Goal: Task Accomplishment & Management: Manage account settings

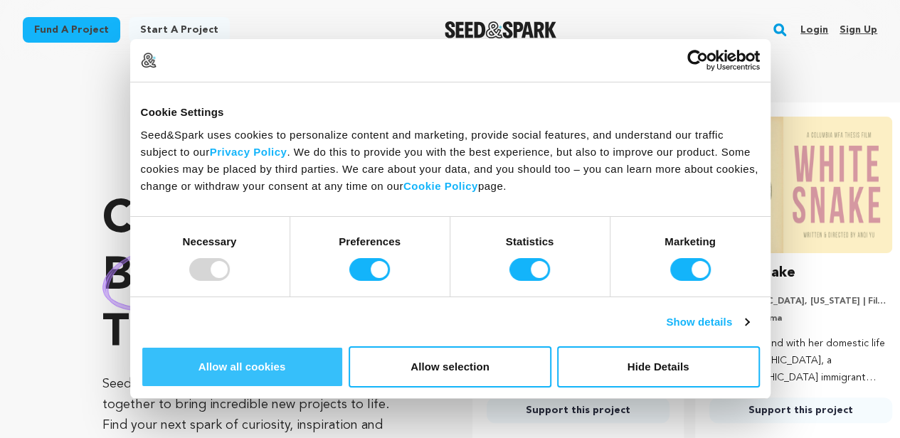
scroll to position [0, 234]
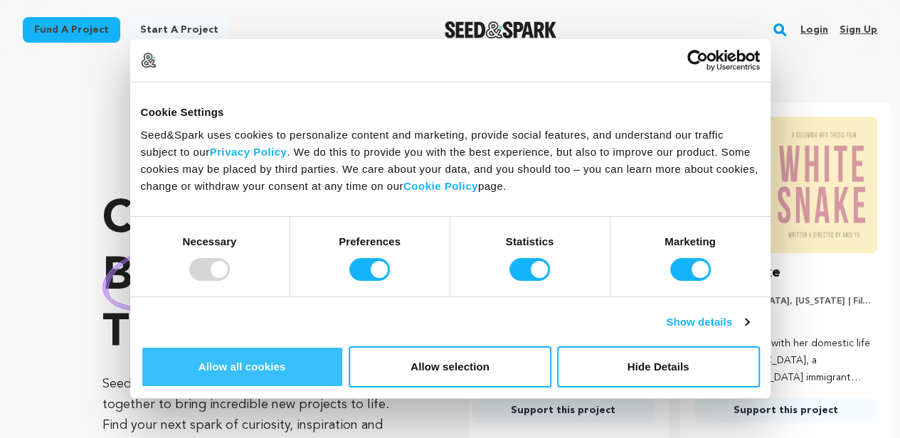
click at [344, 346] on button "Allow all cookies" at bounding box center [242, 366] width 203 height 41
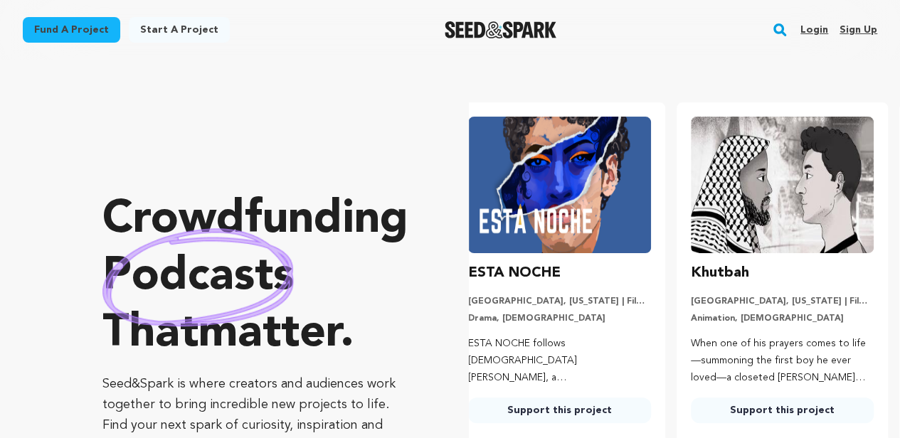
scroll to position [0, 0]
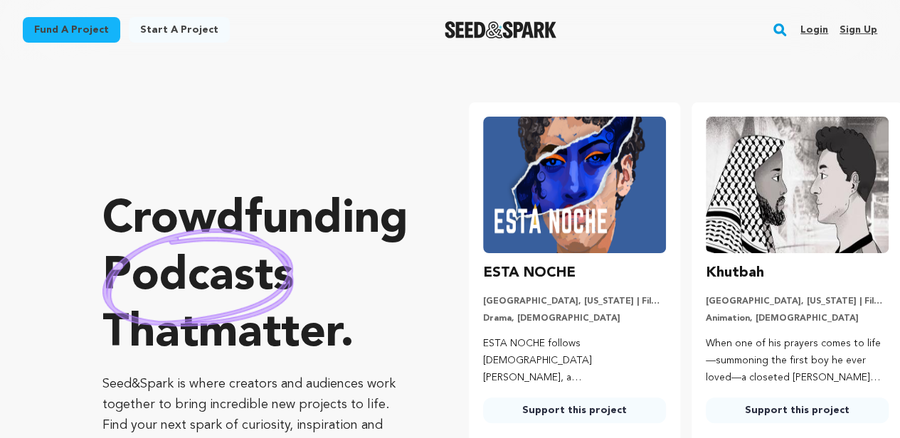
click at [758, 255] on li "Khutbah Los Angeles, California | Film Short Animation, LGBTQ When one of his p…" at bounding box center [797, 272] width 211 height 341
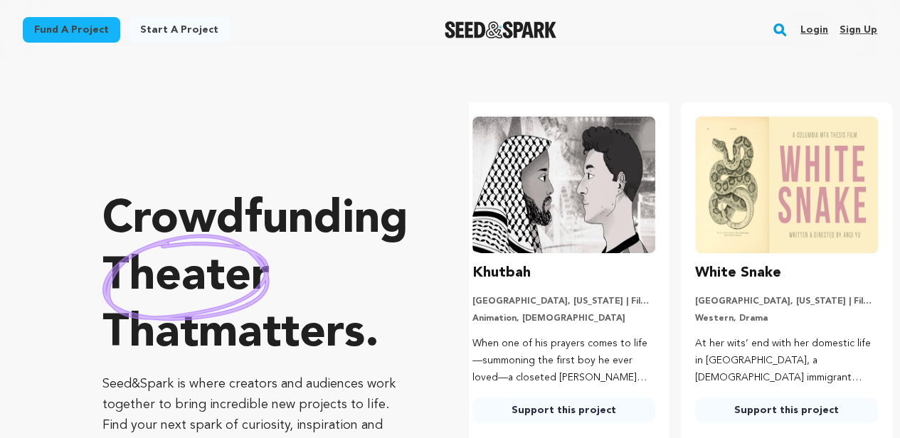
scroll to position [0, 234]
click at [859, 26] on link "Sign up" at bounding box center [859, 29] width 38 height 23
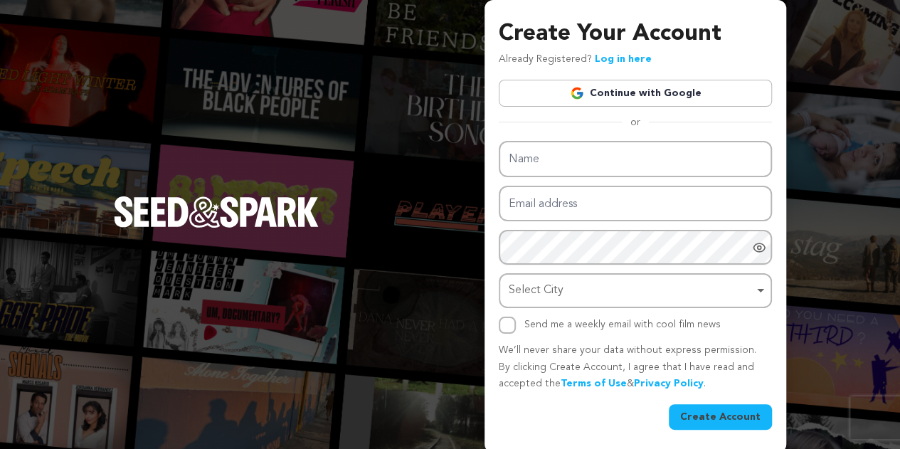
click at [712, 412] on button "Create Account" at bounding box center [720, 417] width 103 height 26
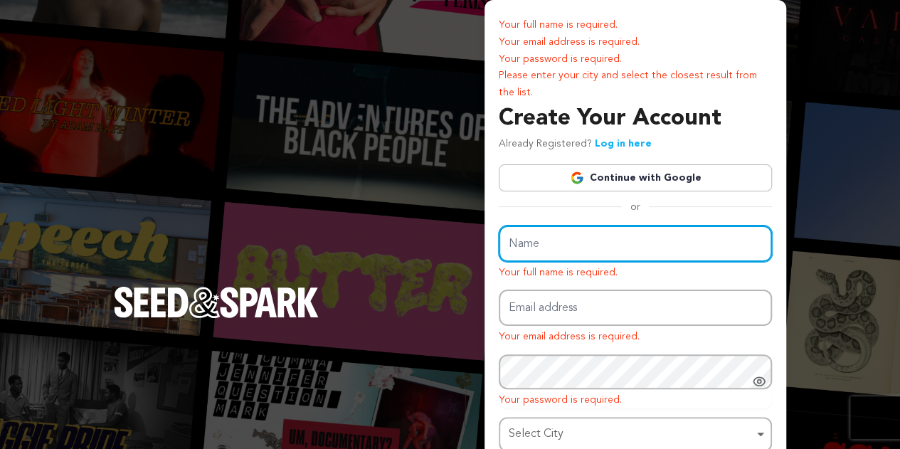
click at [641, 248] on input "Name" at bounding box center [635, 244] width 273 height 36
type input "Primal Cars"
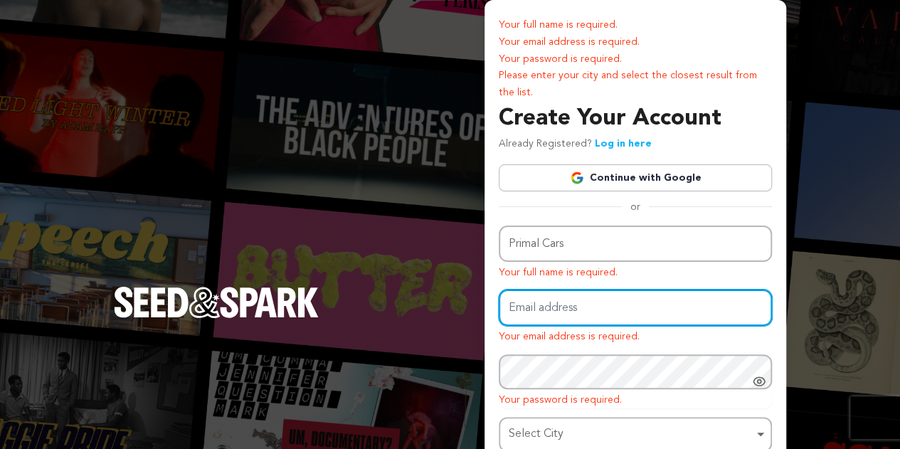
type input "primalcarsukltd@gmail.com"
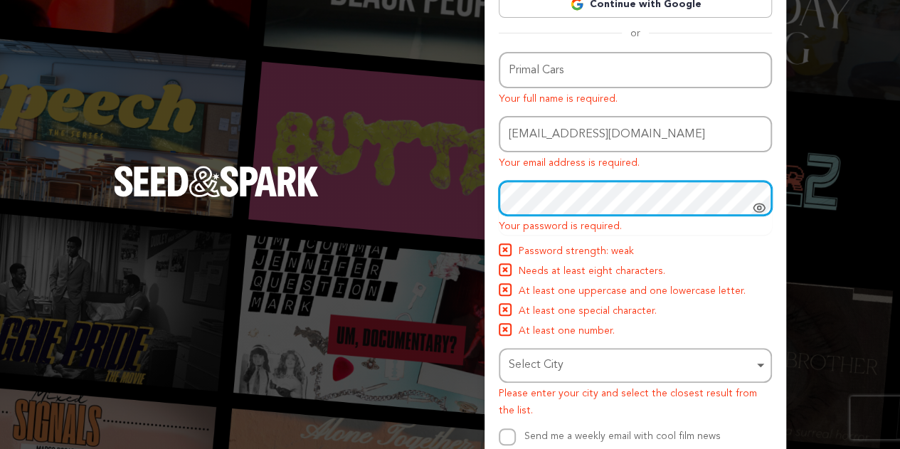
scroll to position [226, 0]
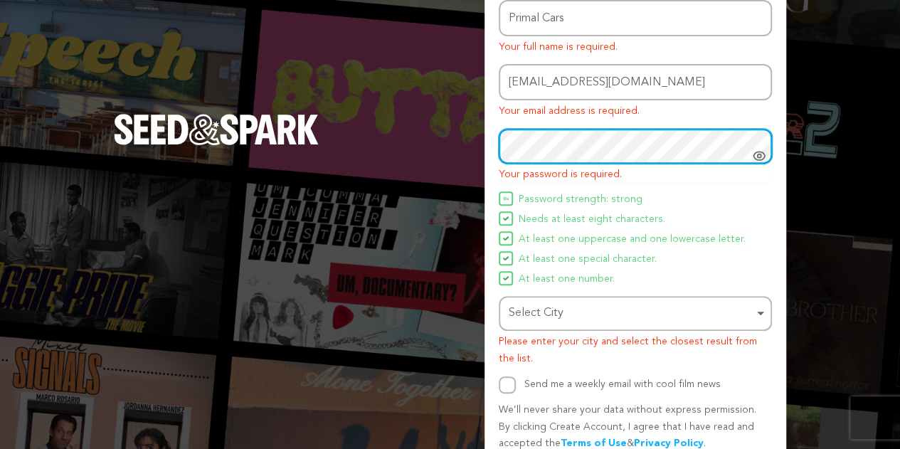
click at [544, 311] on div "Select City Remove item" at bounding box center [631, 313] width 245 height 21
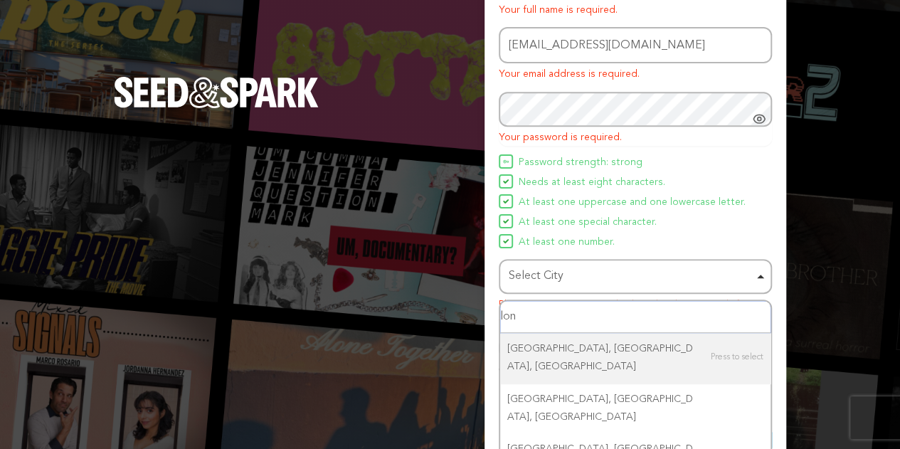
scroll to position [263, 0]
type input "london uk"
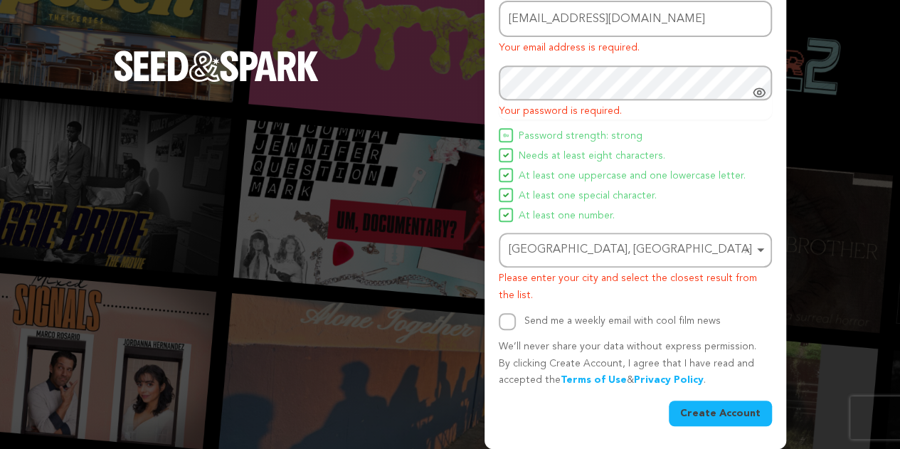
scroll to position [289, 0]
click at [515, 318] on input "Send me a weekly email with cool film news" at bounding box center [507, 321] width 17 height 17
checkbox input "true"
click at [726, 409] on button "Create Account" at bounding box center [720, 414] width 103 height 26
click at [705, 413] on button "Create Account" at bounding box center [720, 414] width 103 height 26
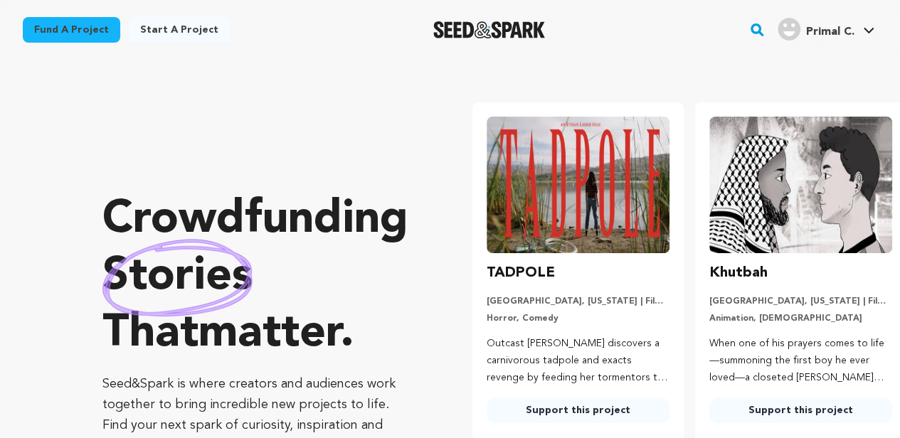
scroll to position [0, 234]
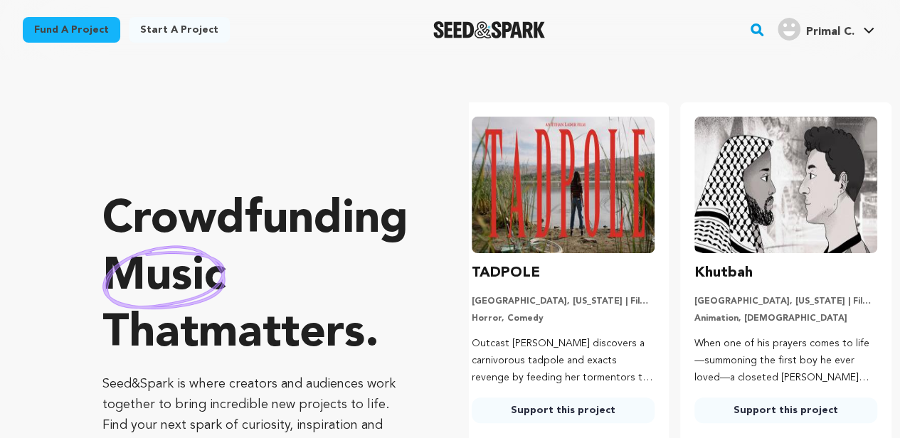
click at [545, 314] on p "Horror, Comedy" at bounding box center [563, 318] width 183 height 11
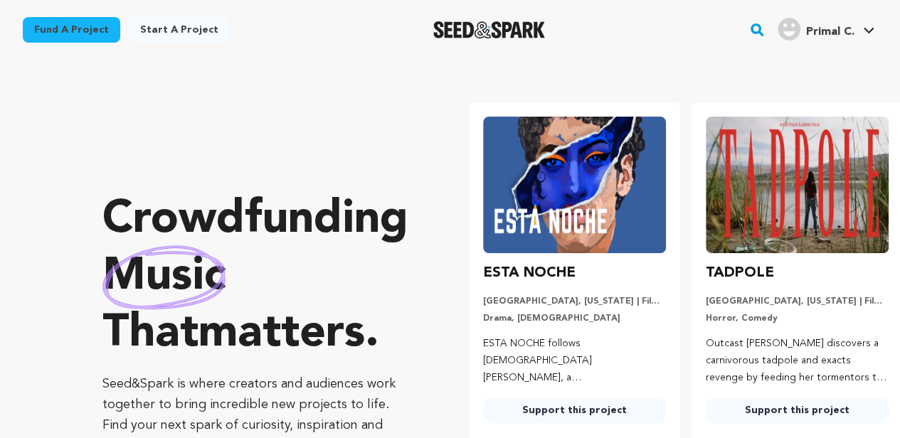
scroll to position [0, 0]
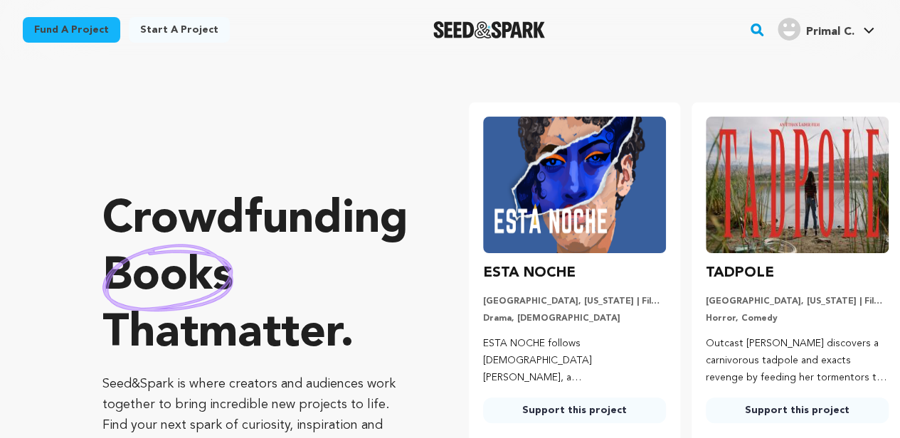
click at [827, 31] on span "Primal C." at bounding box center [830, 31] width 48 height 11
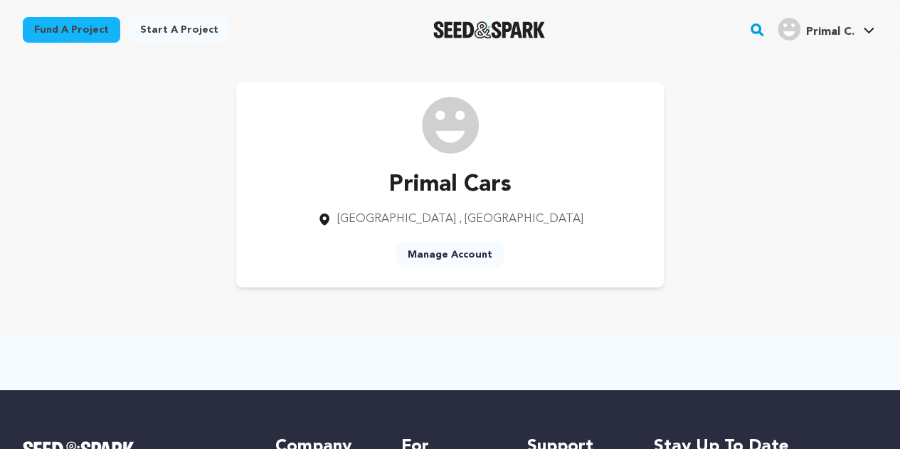
click at [450, 251] on link "Manage Account" at bounding box center [449, 255] width 107 height 26
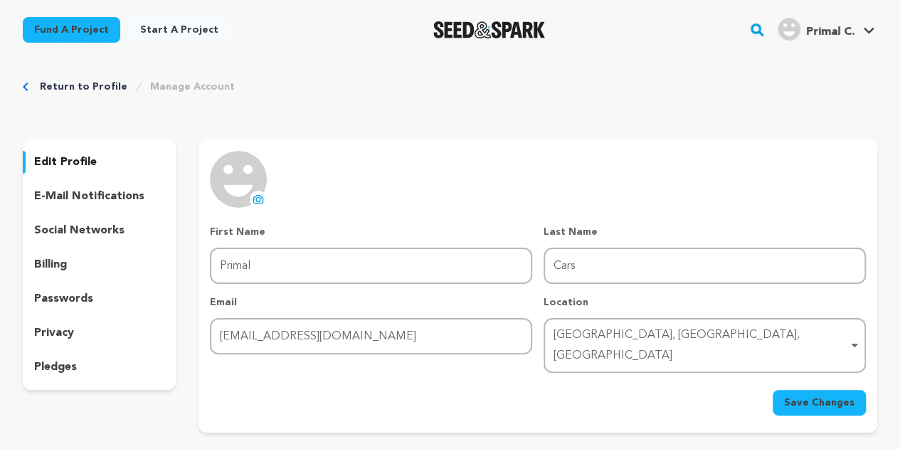
scroll to position [15, 0]
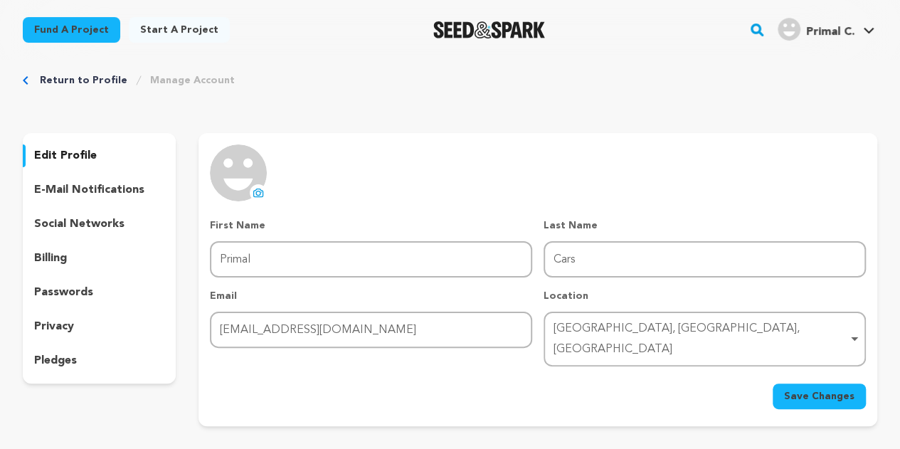
drag, startPoint x: 124, startPoint y: 150, endPoint x: 327, endPoint y: 209, distance: 211.9
click at [327, 209] on div "edit profile e-mail notifications social networks billing passwords privacy ple…" at bounding box center [450, 279] width 854 height 293
click at [260, 186] on button "uploading spinner upload profile image" at bounding box center [258, 192] width 17 height 17
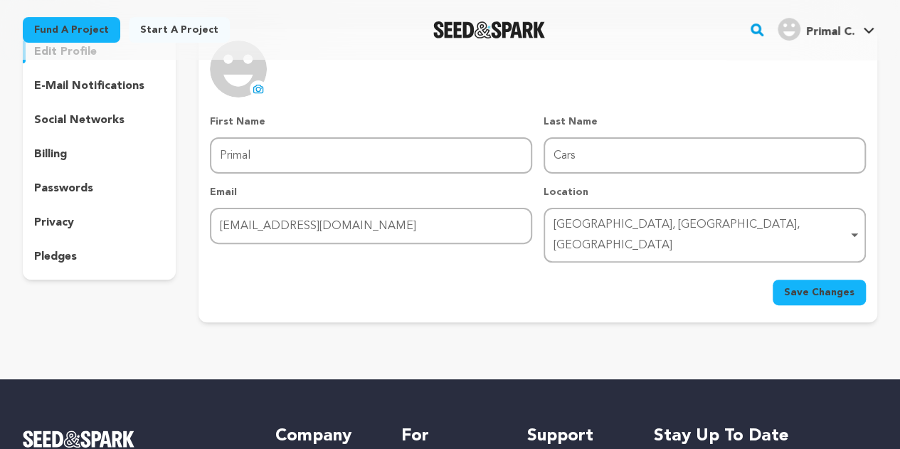
scroll to position [118, 0]
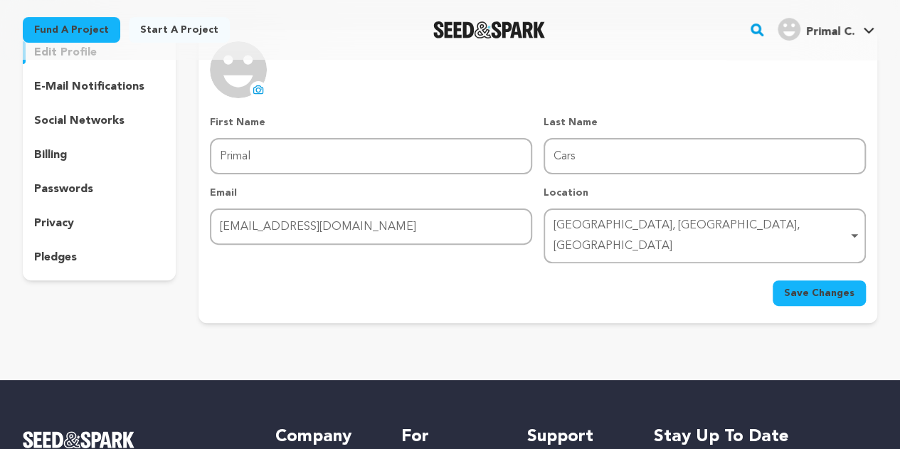
click at [788, 286] on span "Save Changes" at bounding box center [819, 293] width 70 height 14
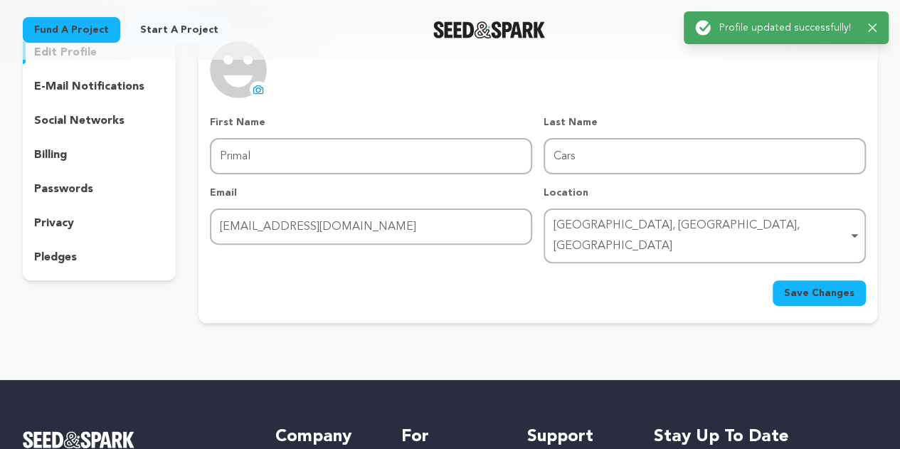
click at [100, 117] on p "social networks" at bounding box center [79, 120] width 90 height 17
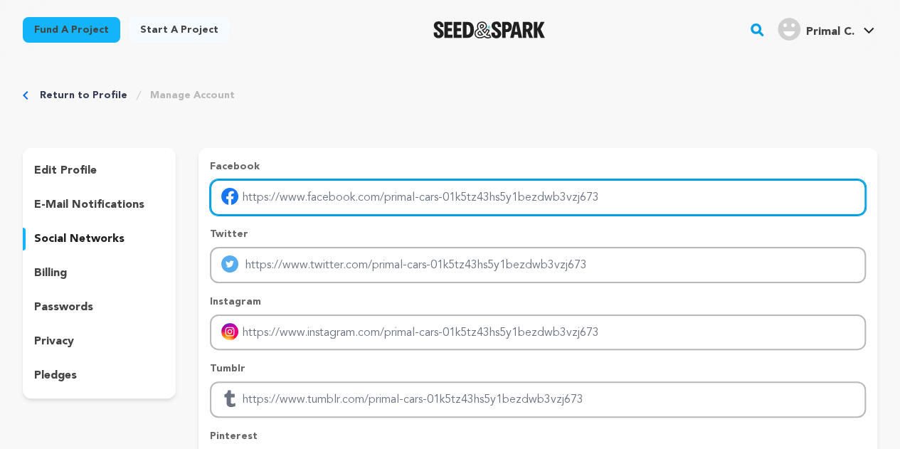
click at [335, 200] on input "Enter facebook profile link" at bounding box center [538, 197] width 656 height 36
type input "https://www.facebook.com/PCUKGroup/"
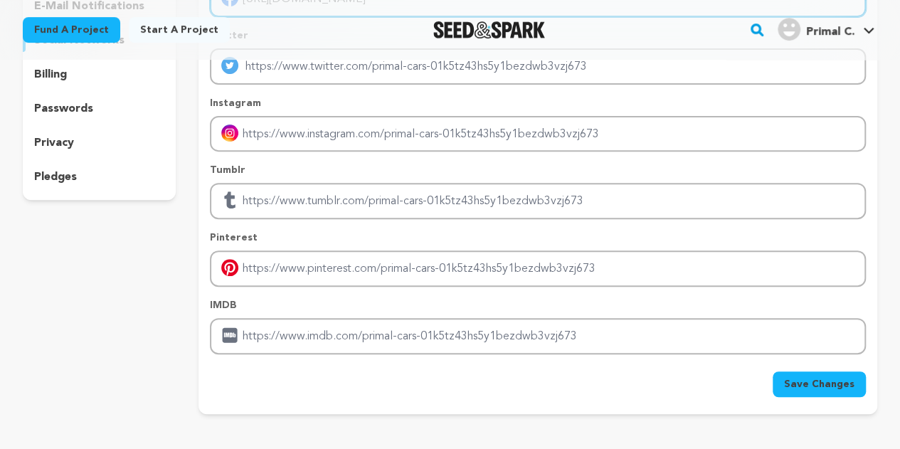
scroll to position [199, 0]
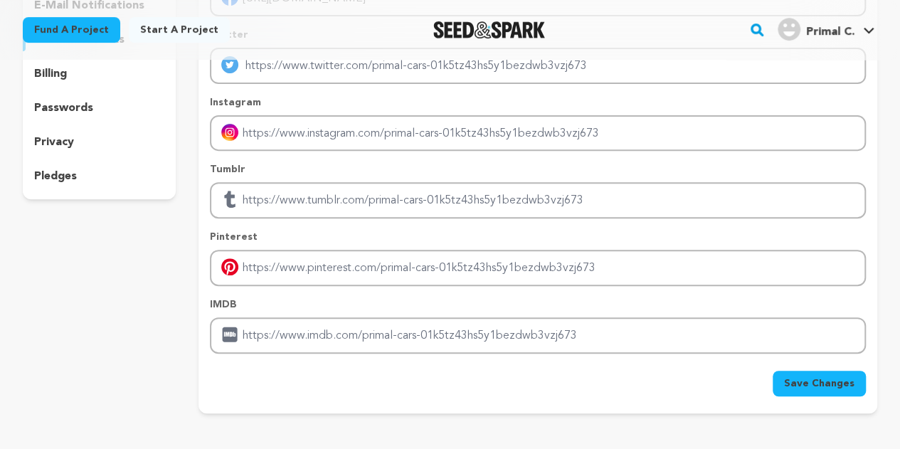
click at [331, 238] on p "Pinterest" at bounding box center [538, 237] width 656 height 14
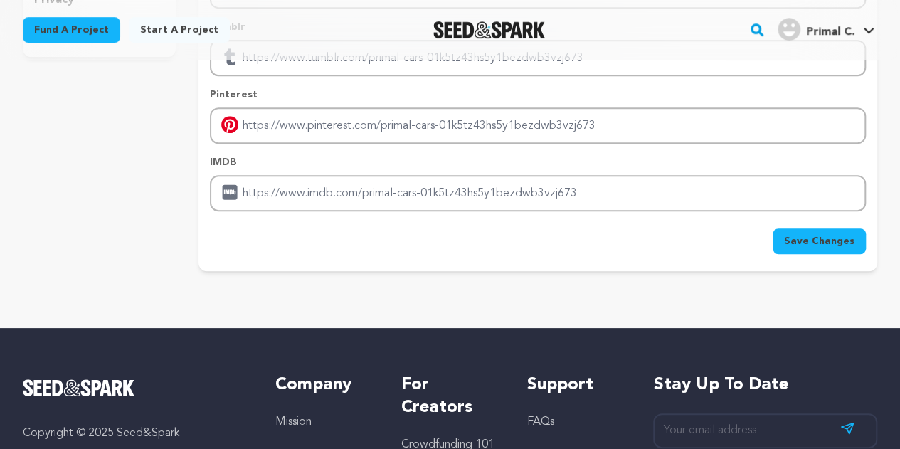
scroll to position [364, 0]
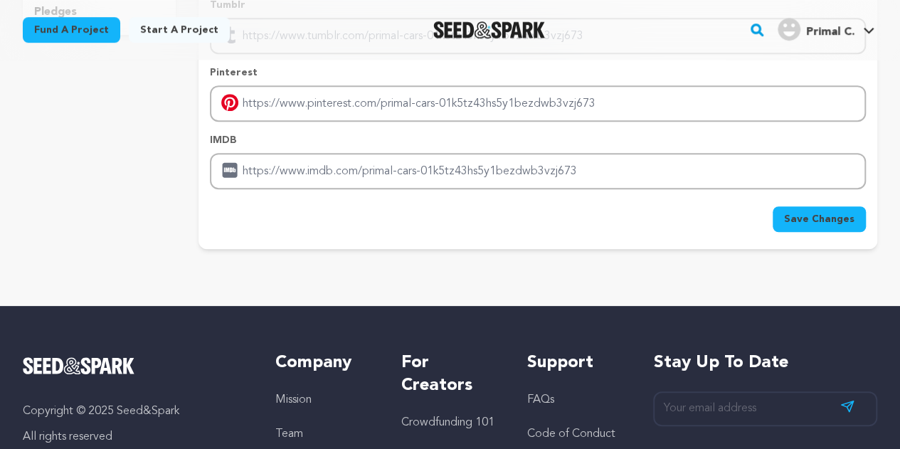
click at [806, 220] on span "Save Changes" at bounding box center [819, 219] width 70 height 14
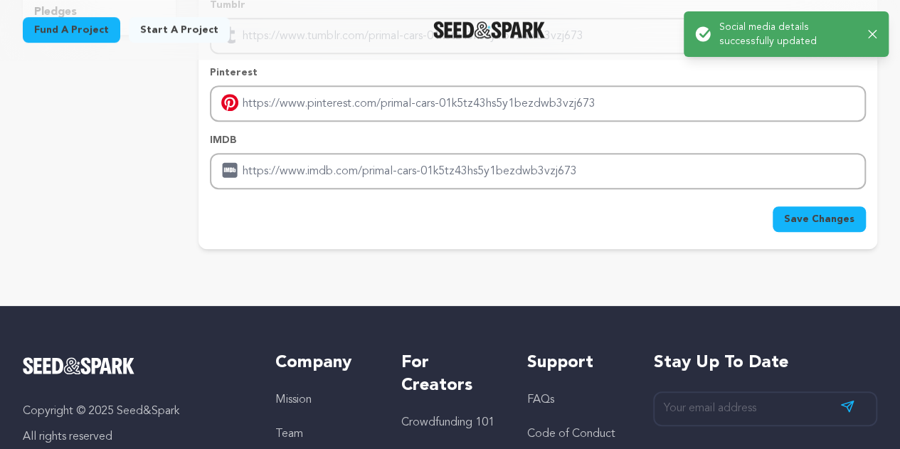
scroll to position [0, 0]
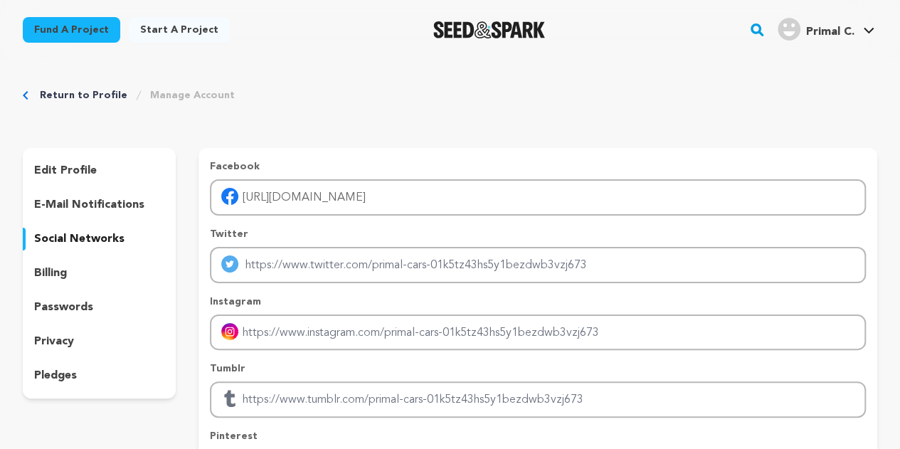
click at [79, 170] on p "edit profile" at bounding box center [65, 170] width 63 height 17
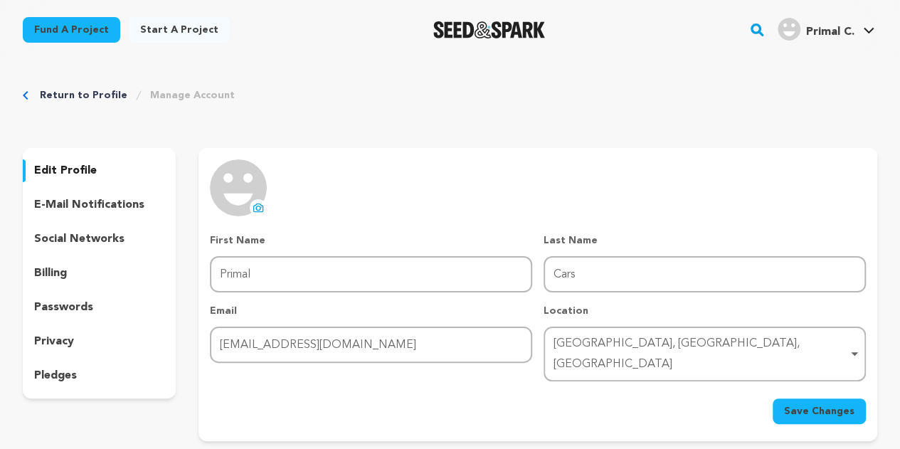
click at [91, 92] on link "Return to Profile" at bounding box center [84, 95] width 88 height 14
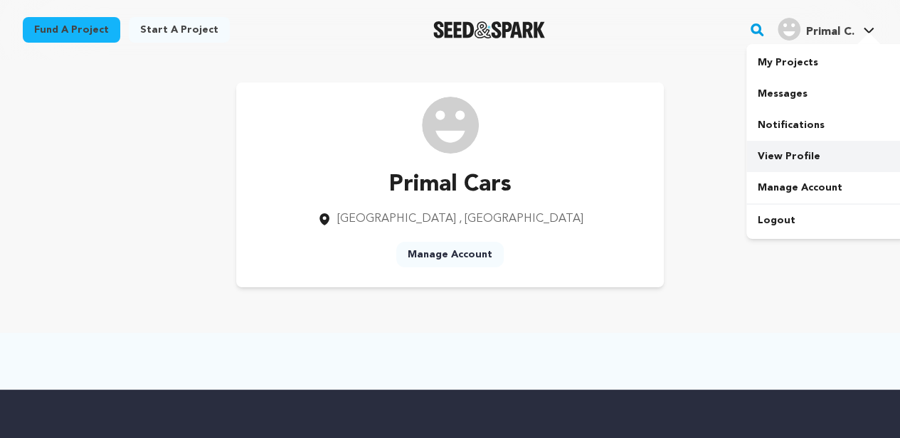
click at [777, 147] on link "View Profile" at bounding box center [825, 156] width 159 height 31
click at [774, 151] on link "View Profile" at bounding box center [825, 156] width 159 height 31
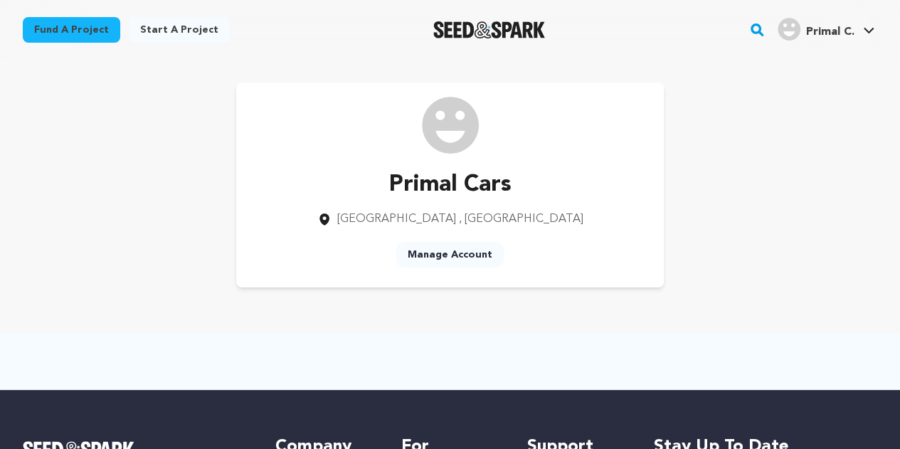
click at [806, 40] on h4 "Primal C." at bounding box center [830, 31] width 48 height 17
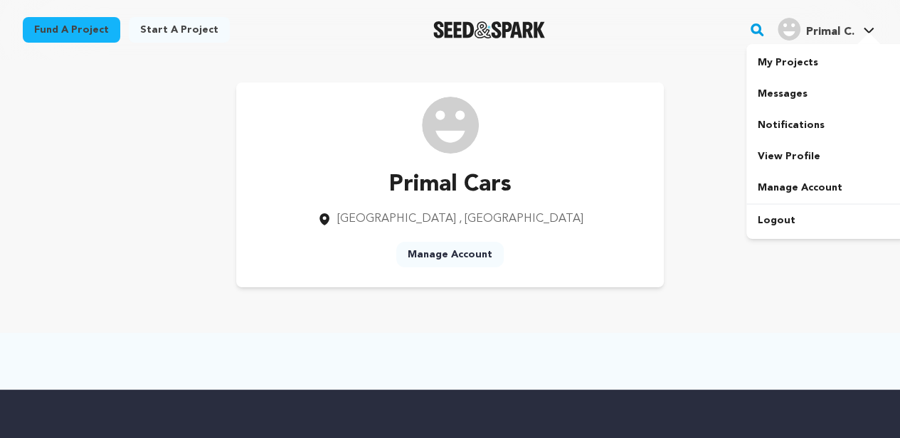
click at [865, 33] on div at bounding box center [868, 40] width 28 height 14
click at [792, 190] on link "Manage Account" at bounding box center [825, 187] width 159 height 31
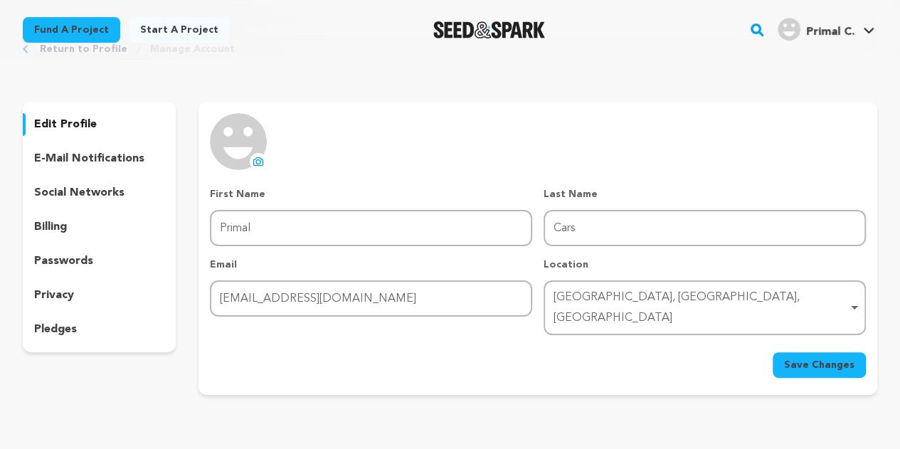
scroll to position [47, 0]
click at [77, 255] on p "passwords" at bounding box center [63, 260] width 59 height 17
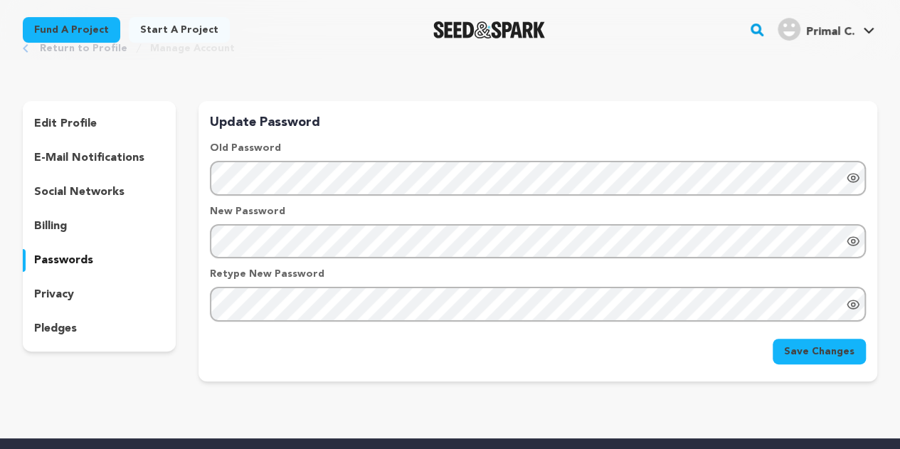
click at [76, 226] on div "billing" at bounding box center [99, 226] width 153 height 23
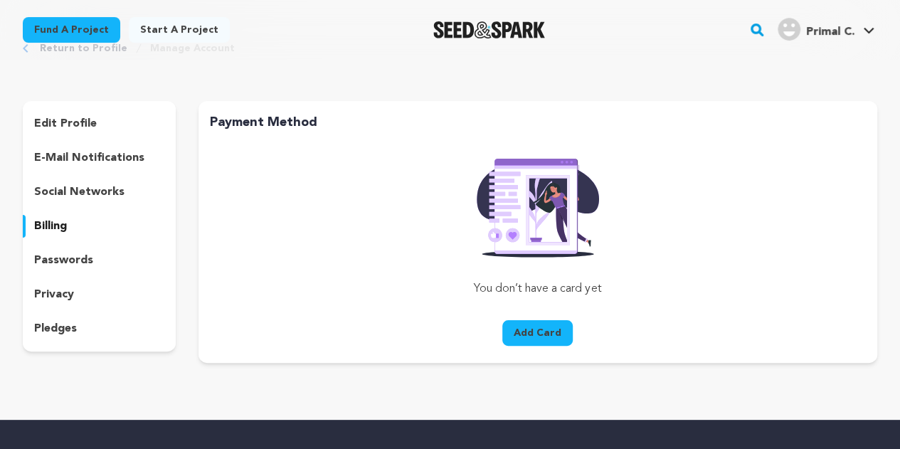
click at [112, 184] on p "social networks" at bounding box center [79, 192] width 90 height 17
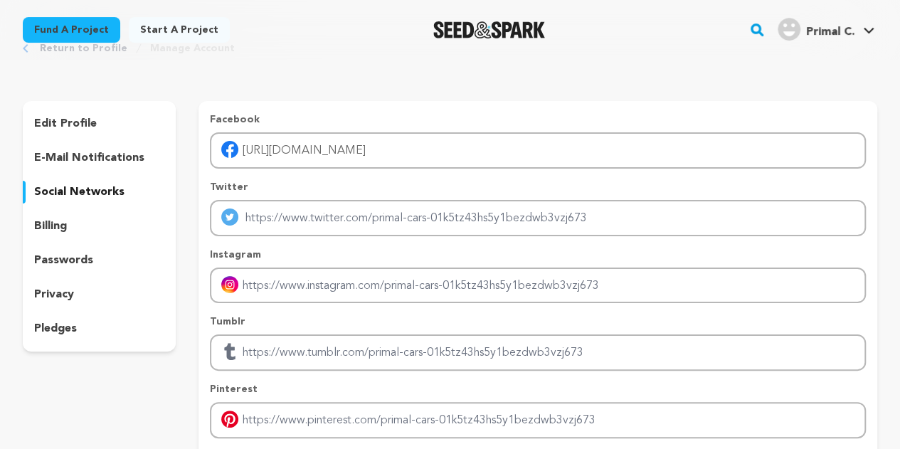
click at [790, 26] on img "Primal C.'s Profile" at bounding box center [789, 29] width 23 height 23
